Goal: Transaction & Acquisition: Purchase product/service

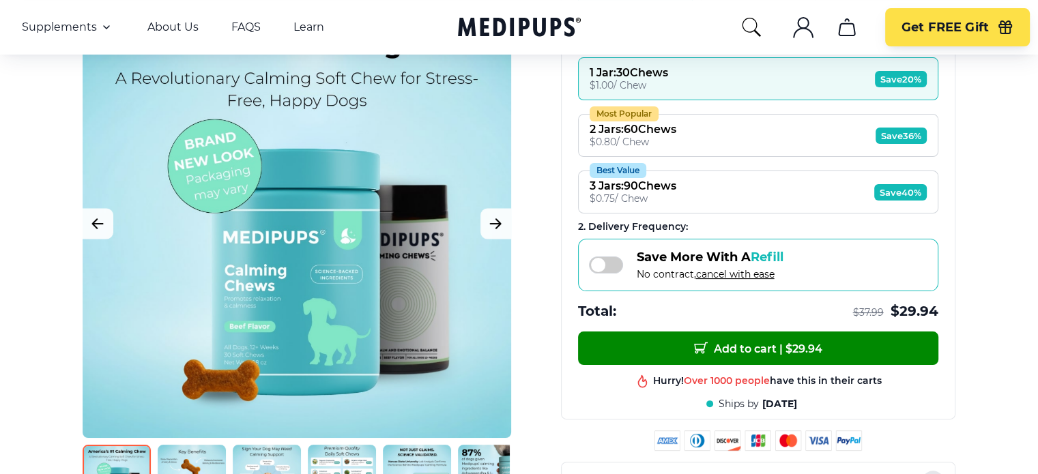
scroll to position [273, 0]
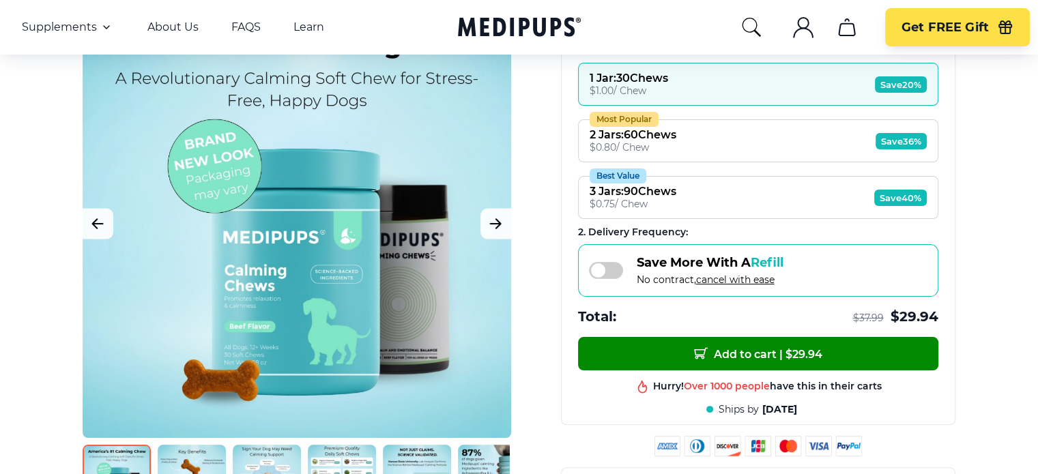
click at [698, 140] on button "Most Popular 2 Jars : 60 Chews $ 0.80 / Chew Save 36%" at bounding box center [758, 140] width 360 height 43
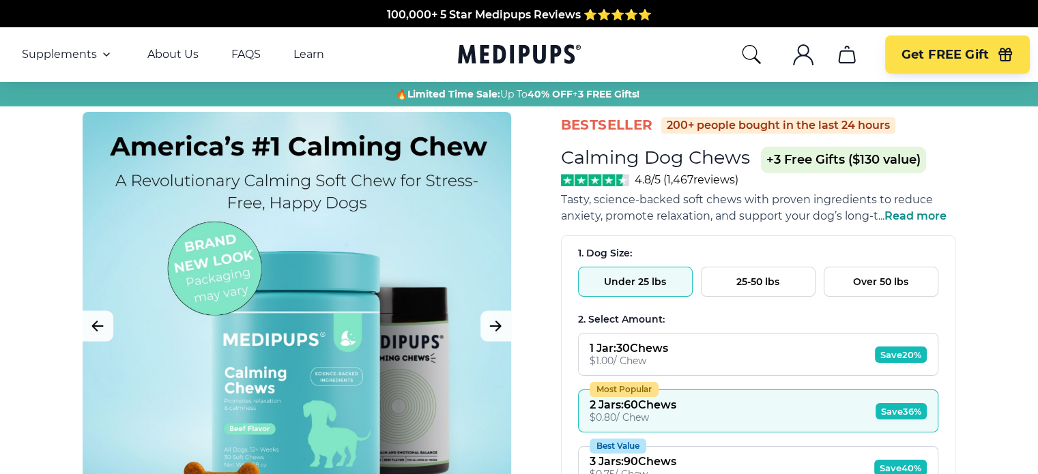
scroll to position [0, 0]
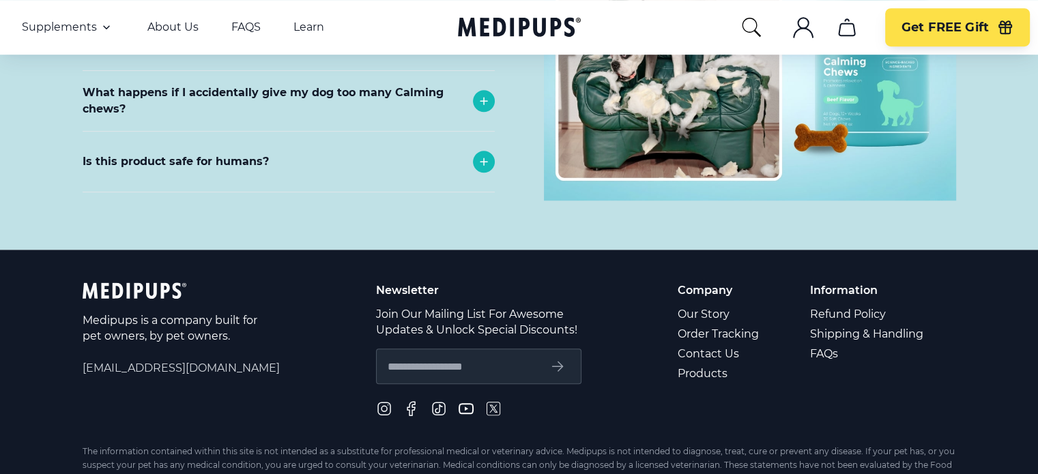
scroll to position [6233, 0]
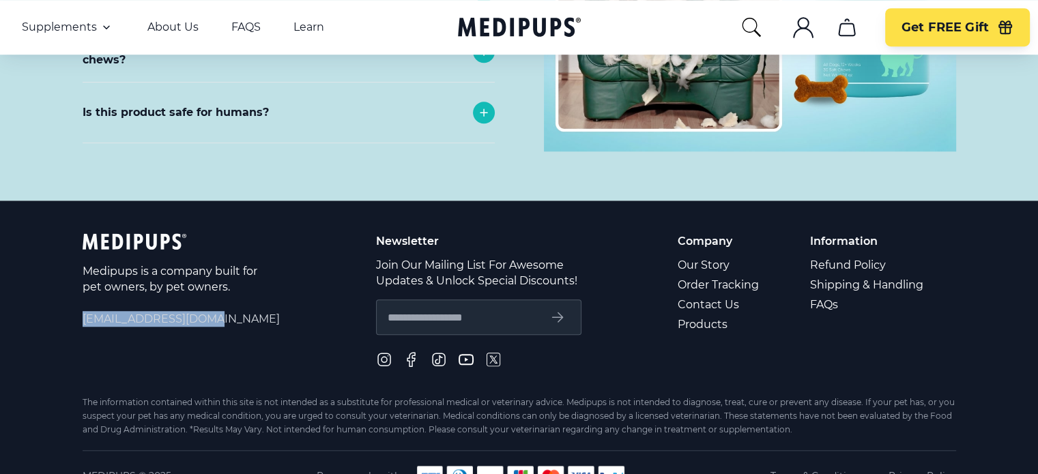
drag, startPoint x: 82, startPoint y: 293, endPoint x: 232, endPoint y: 297, distance: 150.2
click at [232, 311] on span "[EMAIL_ADDRESS][DOMAIN_NAME]" at bounding box center [181, 319] width 197 height 16
copy span "[EMAIL_ADDRESS][DOMAIN_NAME]"
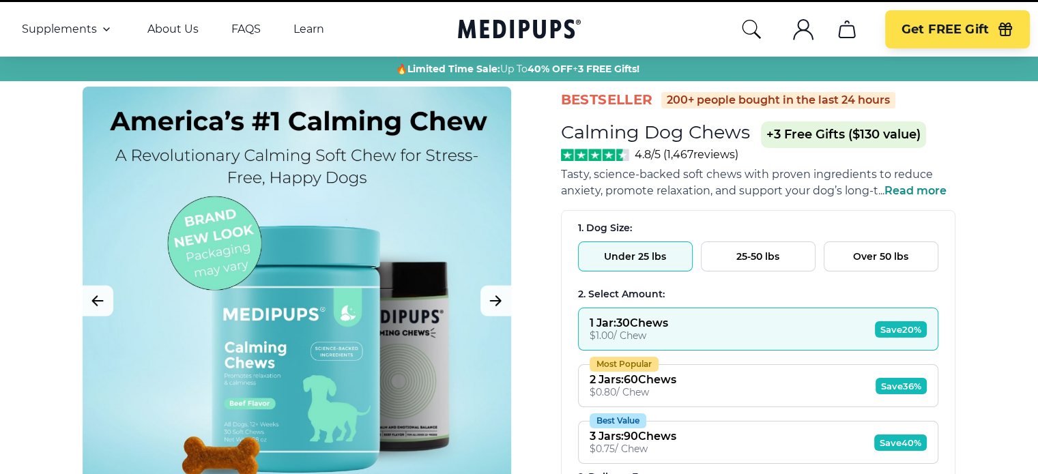
scroll to position [22, 0]
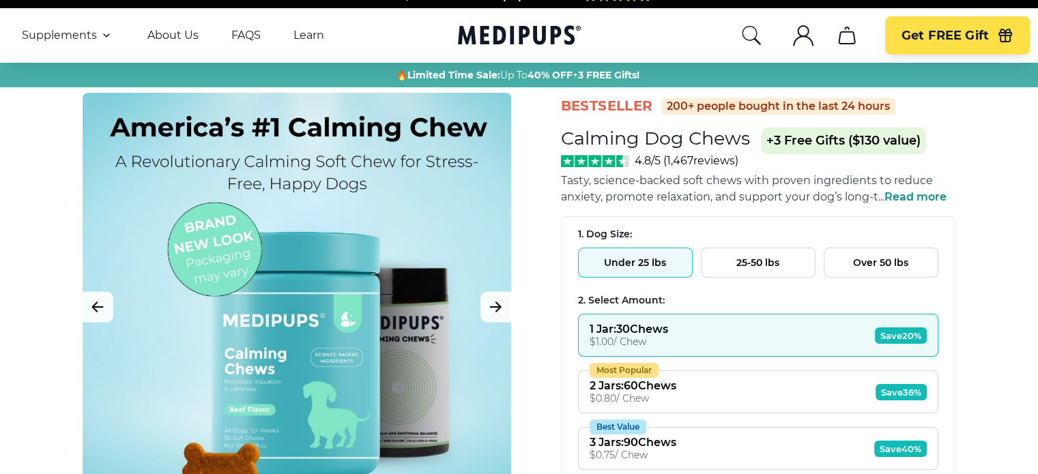
click at [762, 264] on button "25-50 lbs" at bounding box center [758, 263] width 115 height 30
